Goal: Download file/media

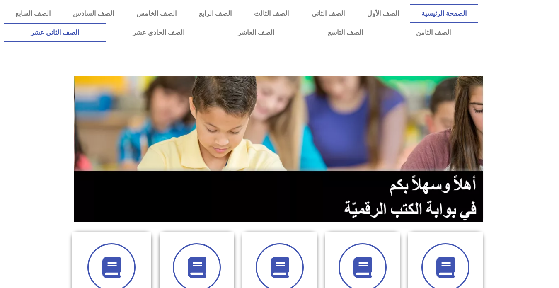
click at [87, 30] on link "الصف الثاني عشر" at bounding box center [55, 32] width 102 height 19
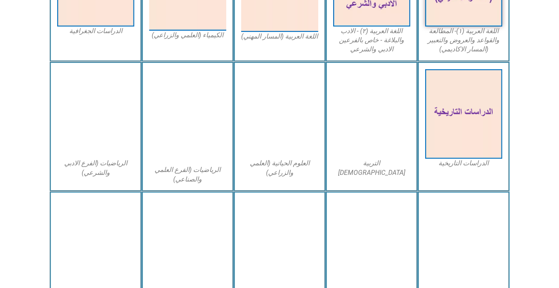
scroll to position [331, 0]
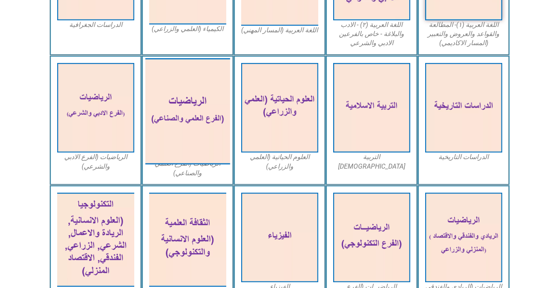
click at [170, 128] on img at bounding box center [187, 111] width 85 height 106
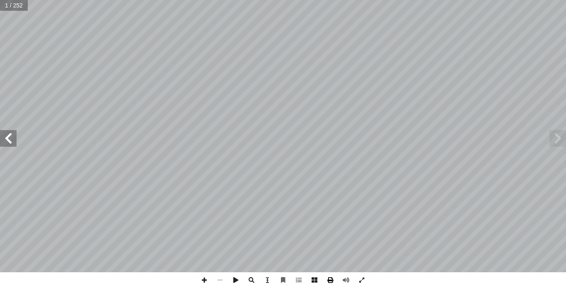
click at [333, 278] on span at bounding box center [330, 280] width 16 height 16
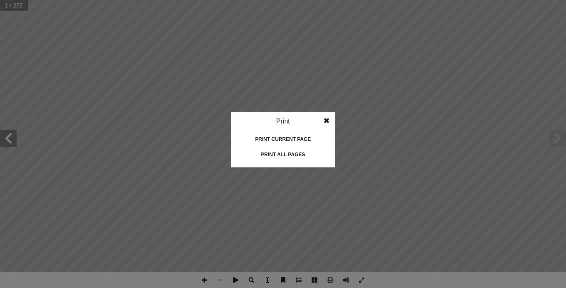
click at [280, 155] on div "Print all pages" at bounding box center [282, 154] width 83 height 13
